Goal: Task Accomplishment & Management: Complete application form

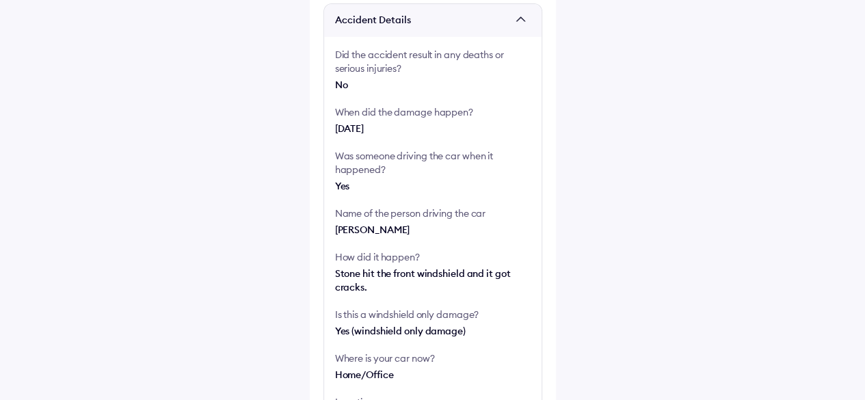
scroll to position [641, 0]
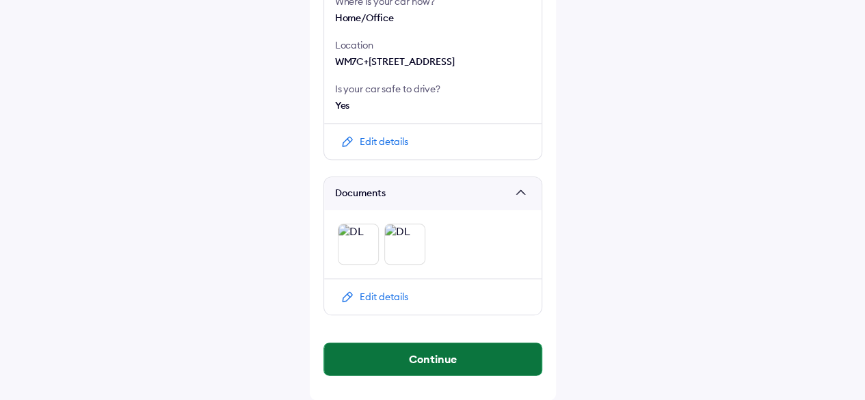
click at [447, 360] on button "Continue" at bounding box center [432, 358] width 217 height 33
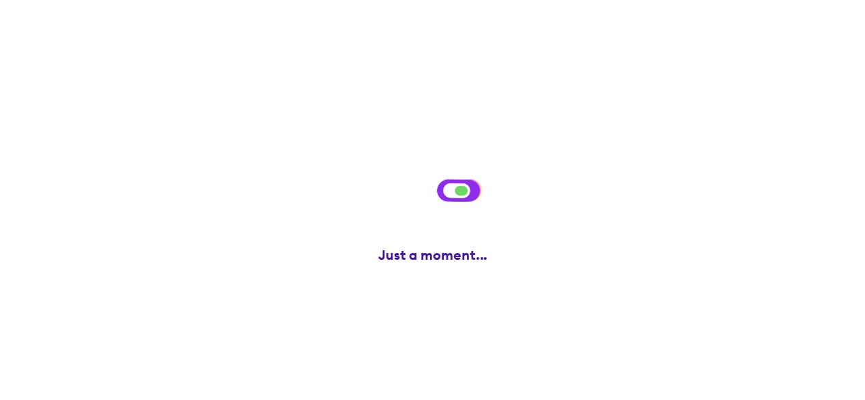
scroll to position [0, 0]
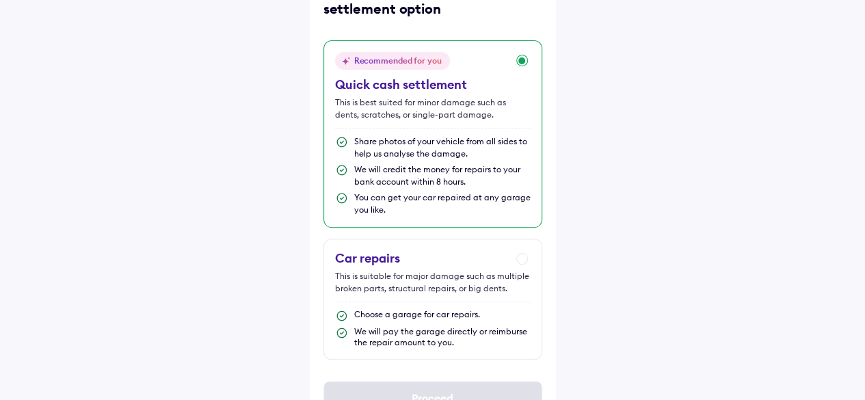
scroll to position [67, 0]
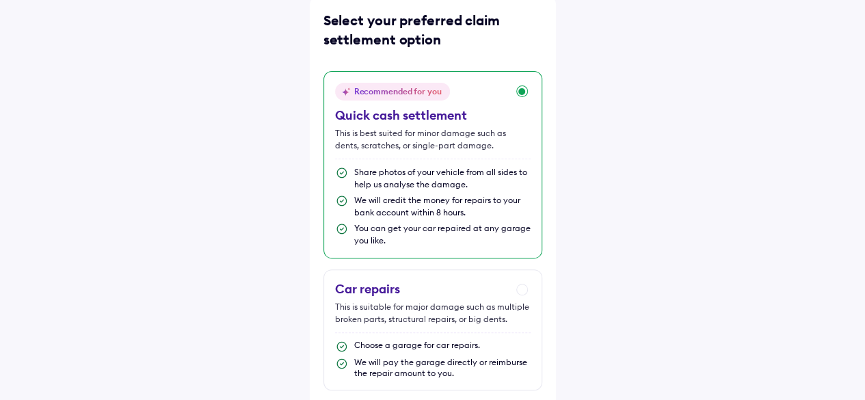
click at [411, 163] on div "Recommended for you Quick cash settlement This is best suited for minor damage …" at bounding box center [432, 164] width 219 height 187
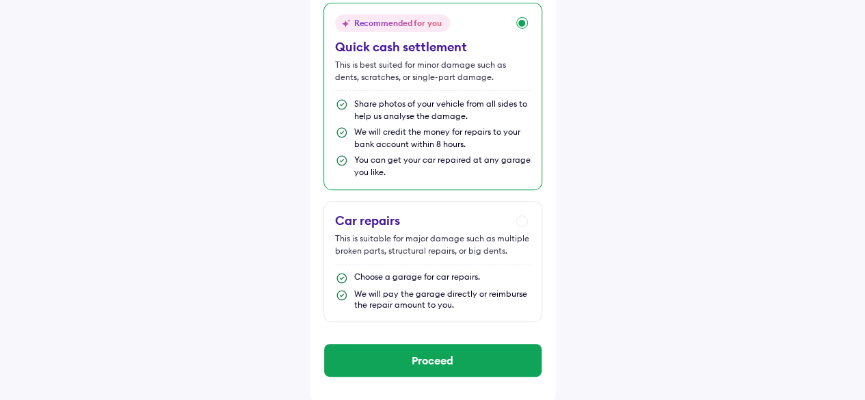
scroll to position [0, 0]
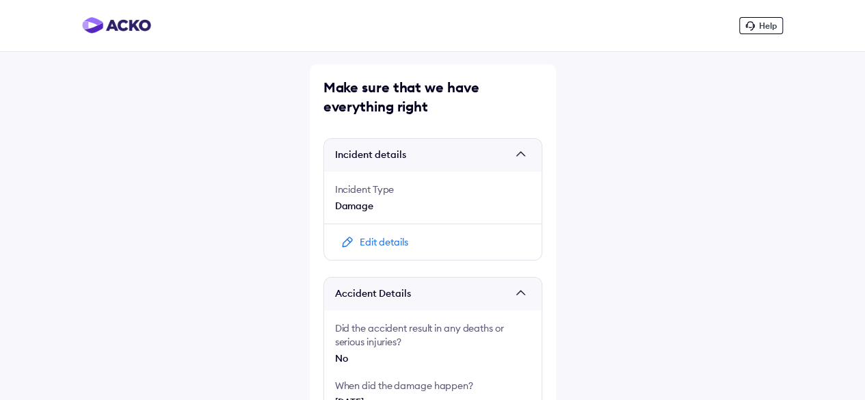
click at [128, 25] on img at bounding box center [116, 25] width 69 height 16
